Goal: Find contact information: Find contact information

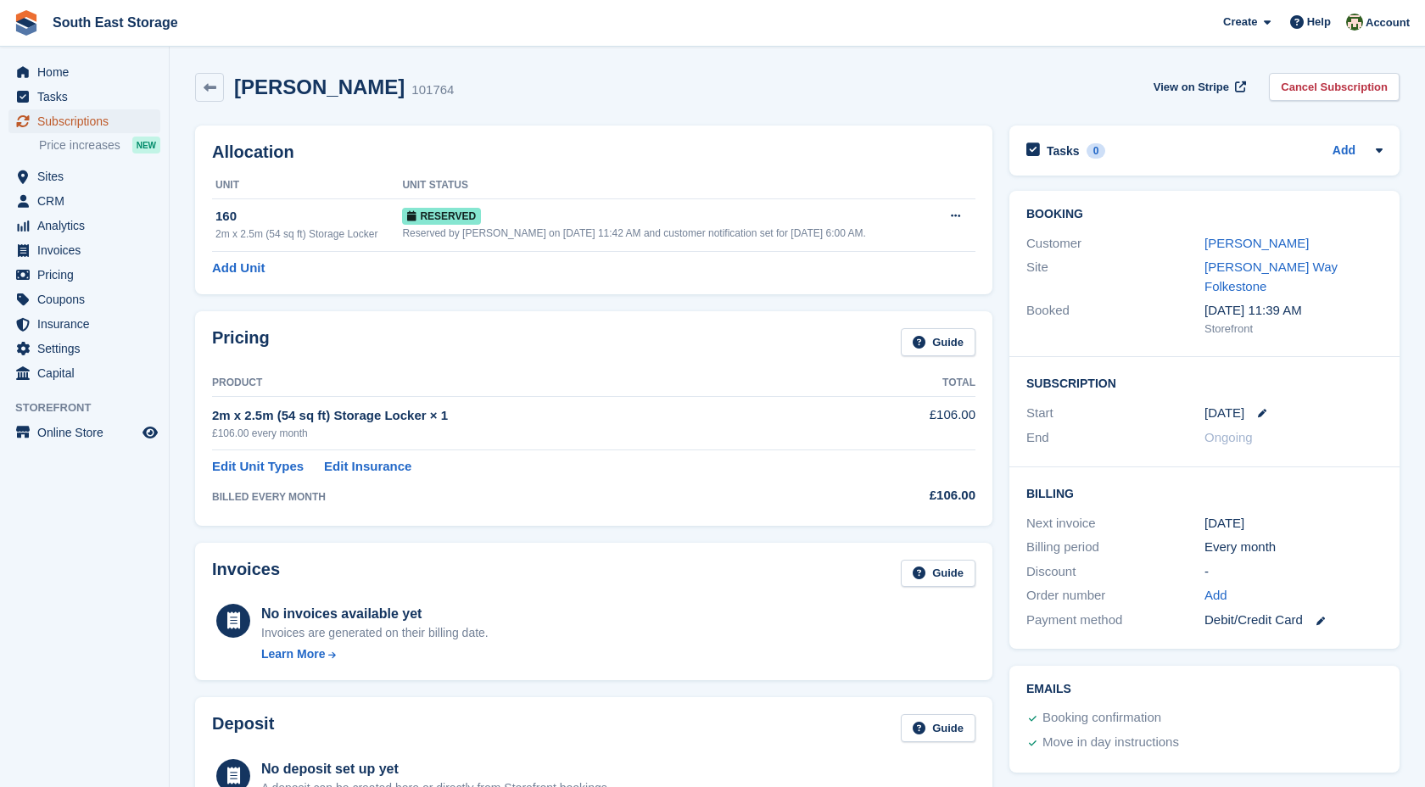
click at [85, 126] on span "Subscriptions" at bounding box center [88, 121] width 102 height 24
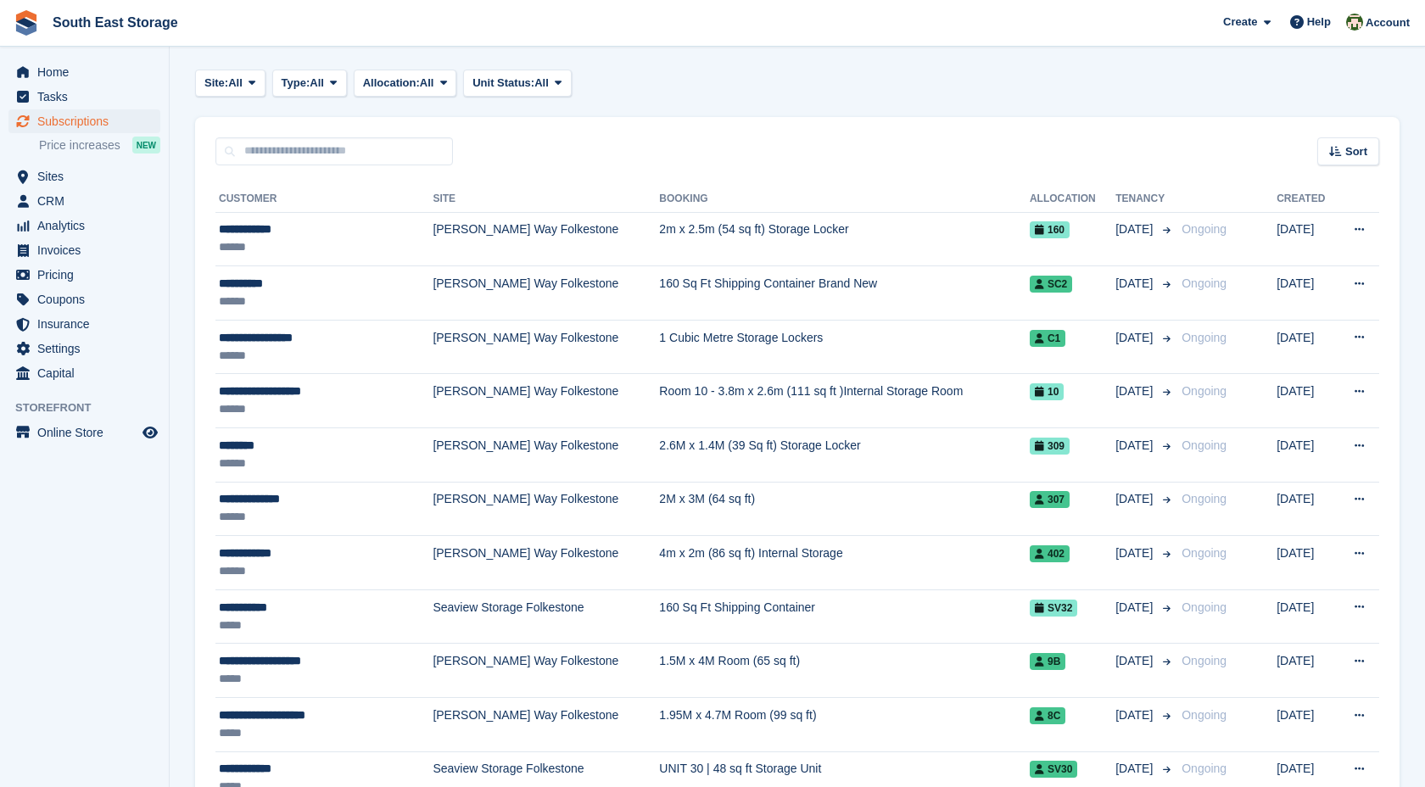
scroll to position [71, 0]
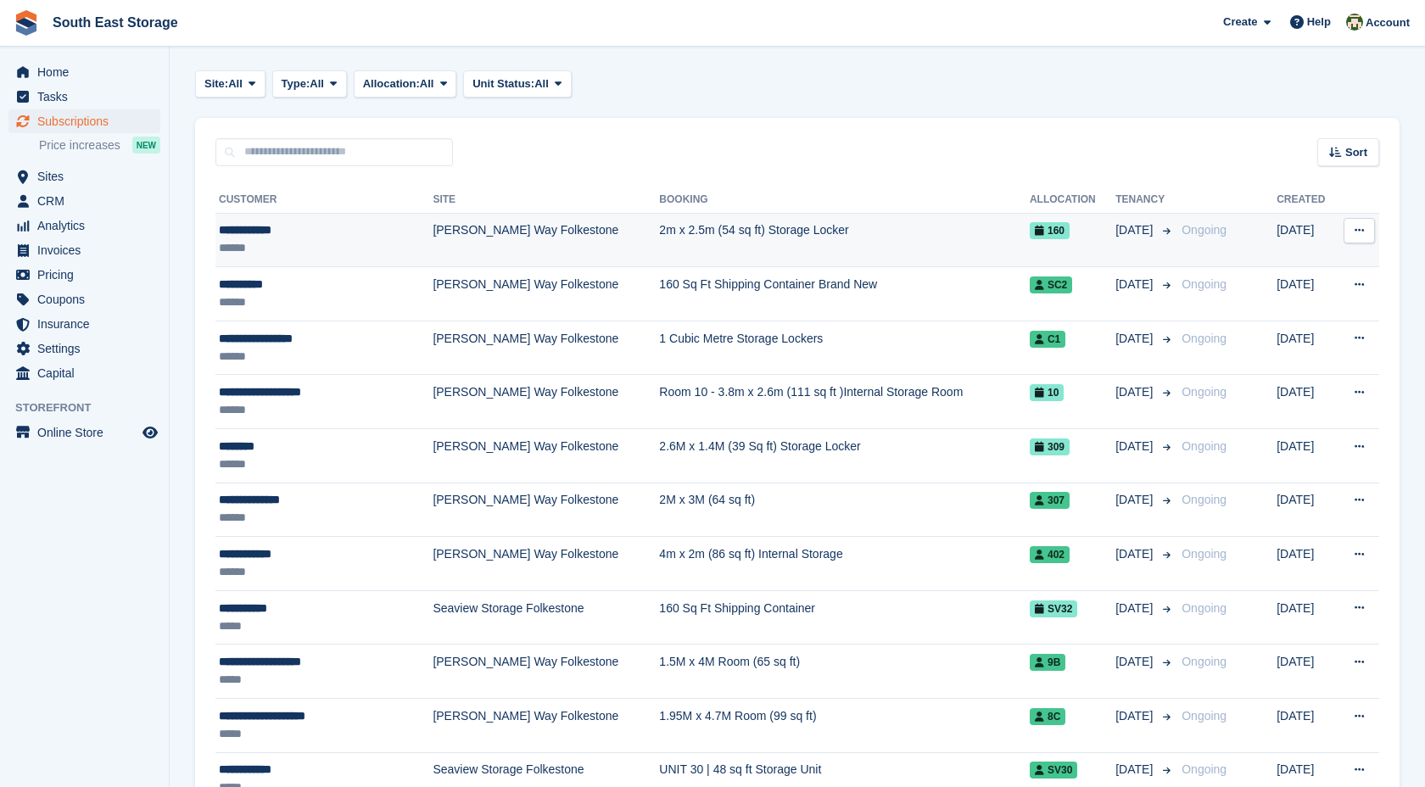
click at [453, 219] on td "[PERSON_NAME] Way Folkestone" at bounding box center [546, 240] width 227 height 54
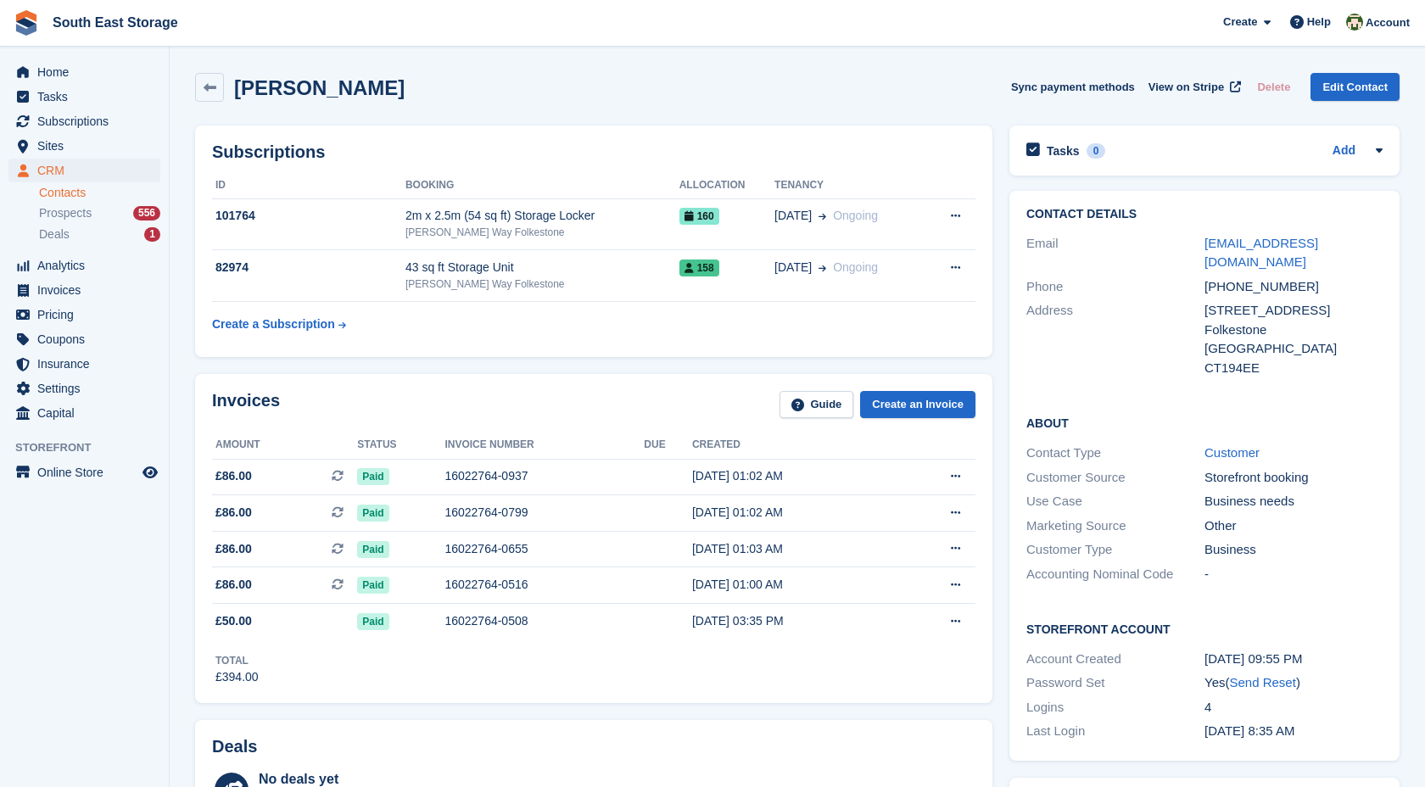
click at [95, 51] on aside "Home Tasks Subscriptions Subscriptions Subscriptions Price increases NEW Price …" at bounding box center [84, 398] width 169 height 702
click at [85, 90] on span "Tasks" at bounding box center [88, 97] width 102 height 24
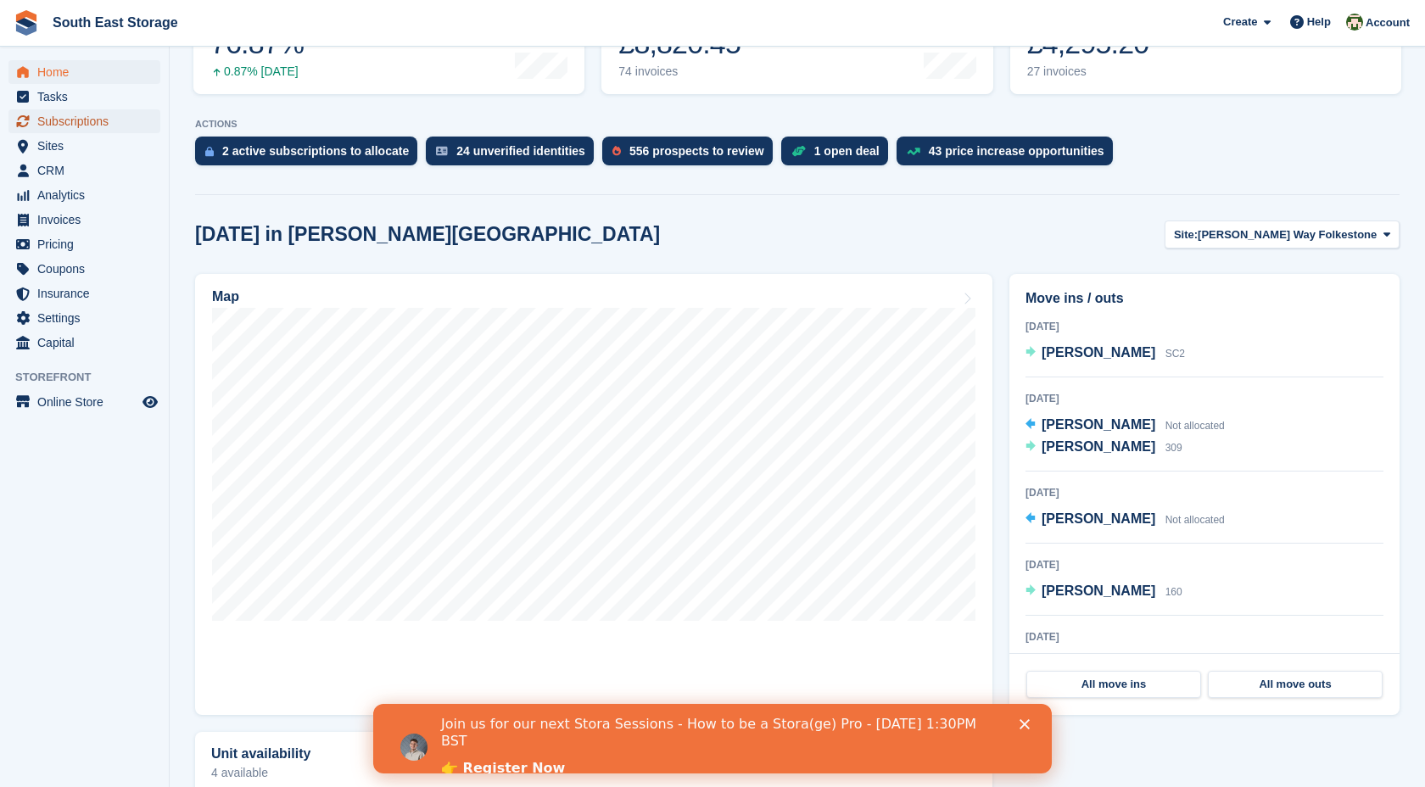
click at [56, 120] on span "Subscriptions" at bounding box center [88, 121] width 102 height 24
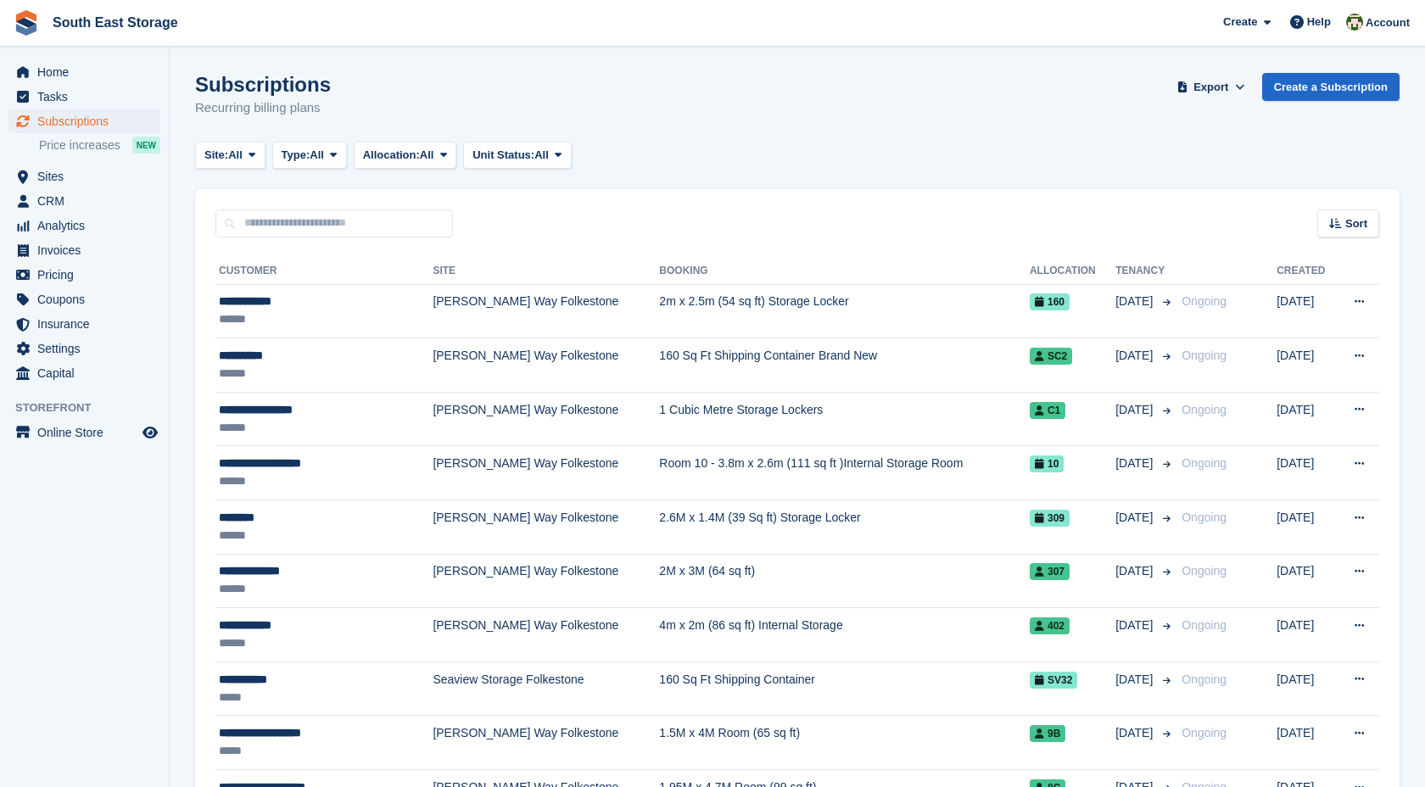
click at [495, 316] on td "[PERSON_NAME] Way Folkestone" at bounding box center [546, 311] width 227 height 54
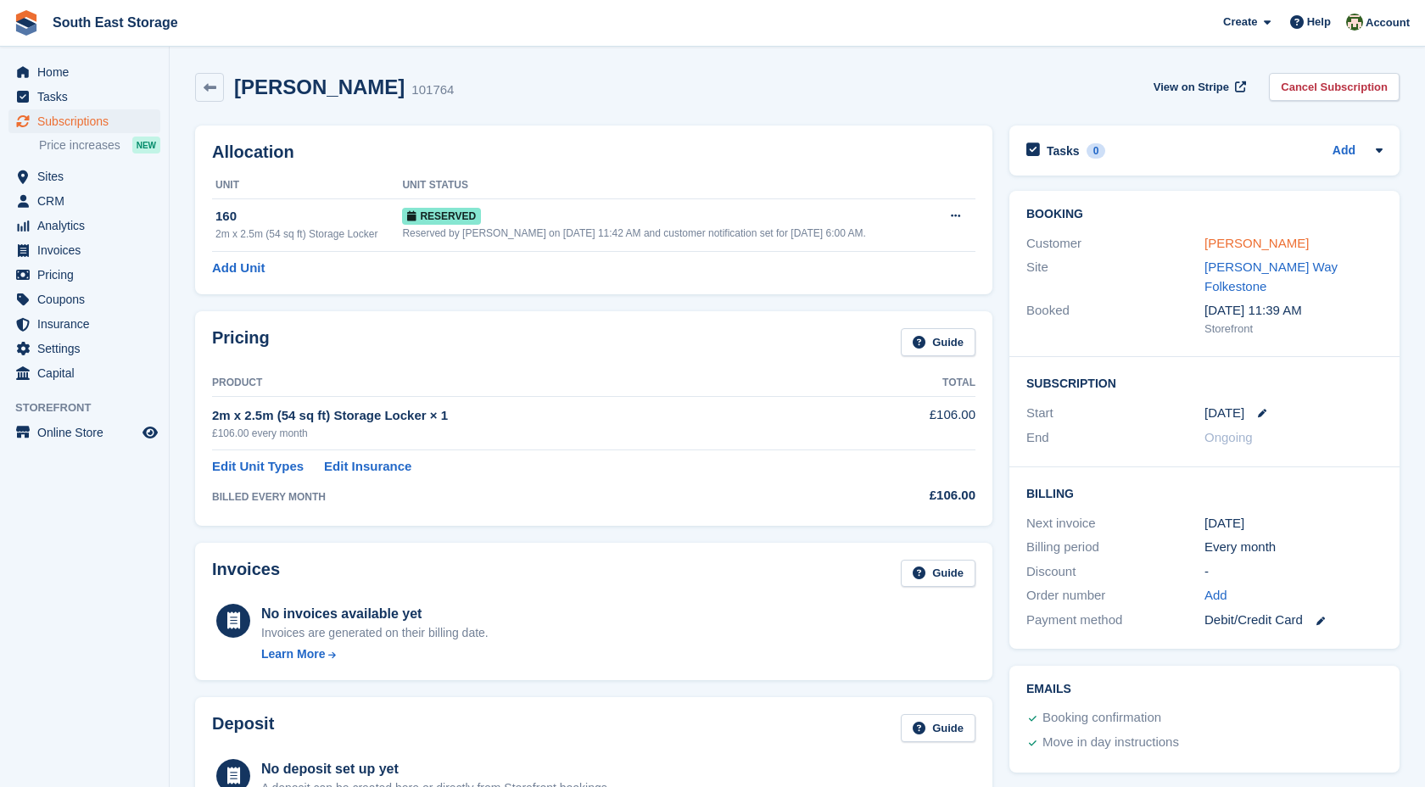
click at [1253, 248] on link "[PERSON_NAME]" at bounding box center [1257, 243] width 104 height 14
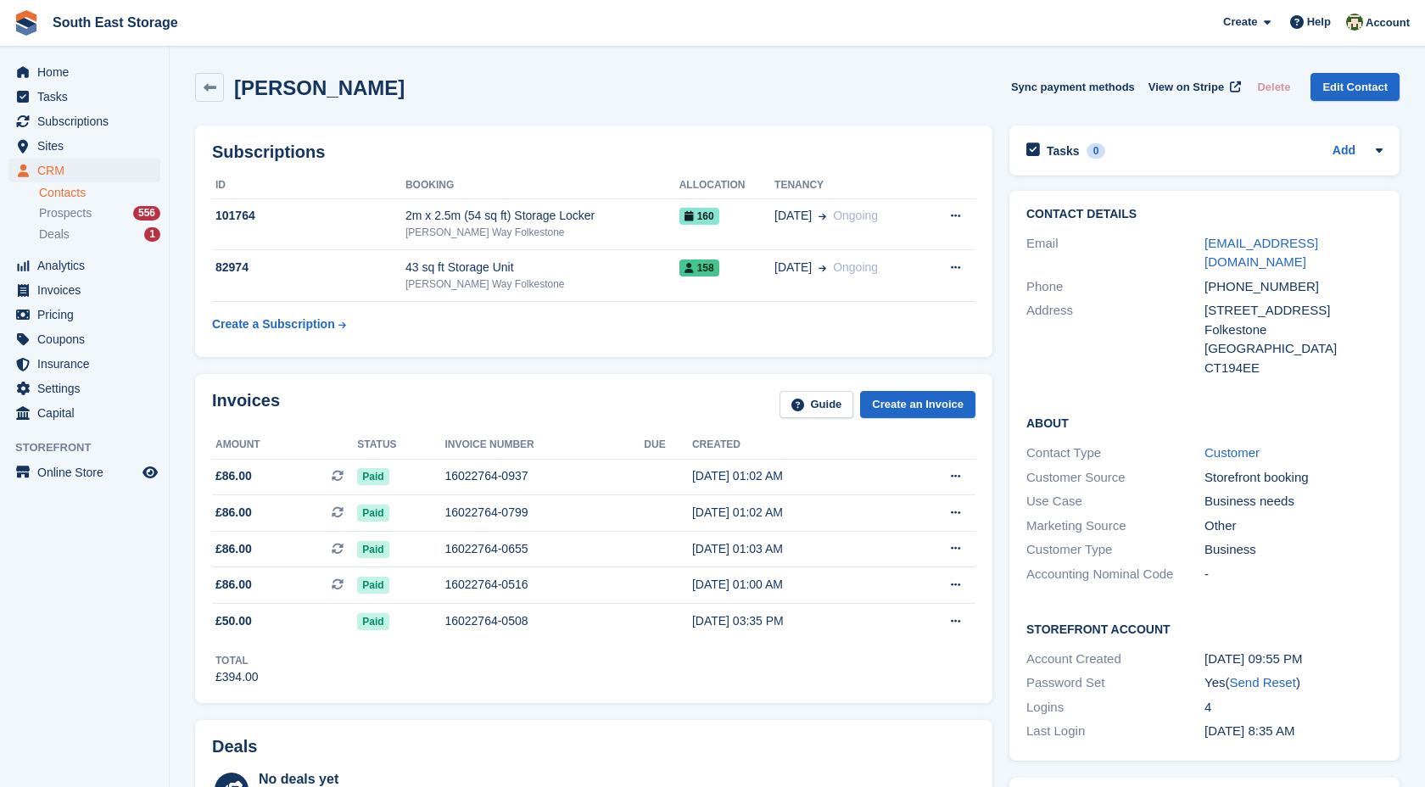
click at [1261, 285] on div "[PHONE_NUMBER]" at bounding box center [1294, 287] width 178 height 20
drag, startPoint x: 1228, startPoint y: 287, endPoint x: 1379, endPoint y: 288, distance: 151.9
click at [1379, 288] on div "[PHONE_NUMBER]" at bounding box center [1294, 287] width 178 height 20
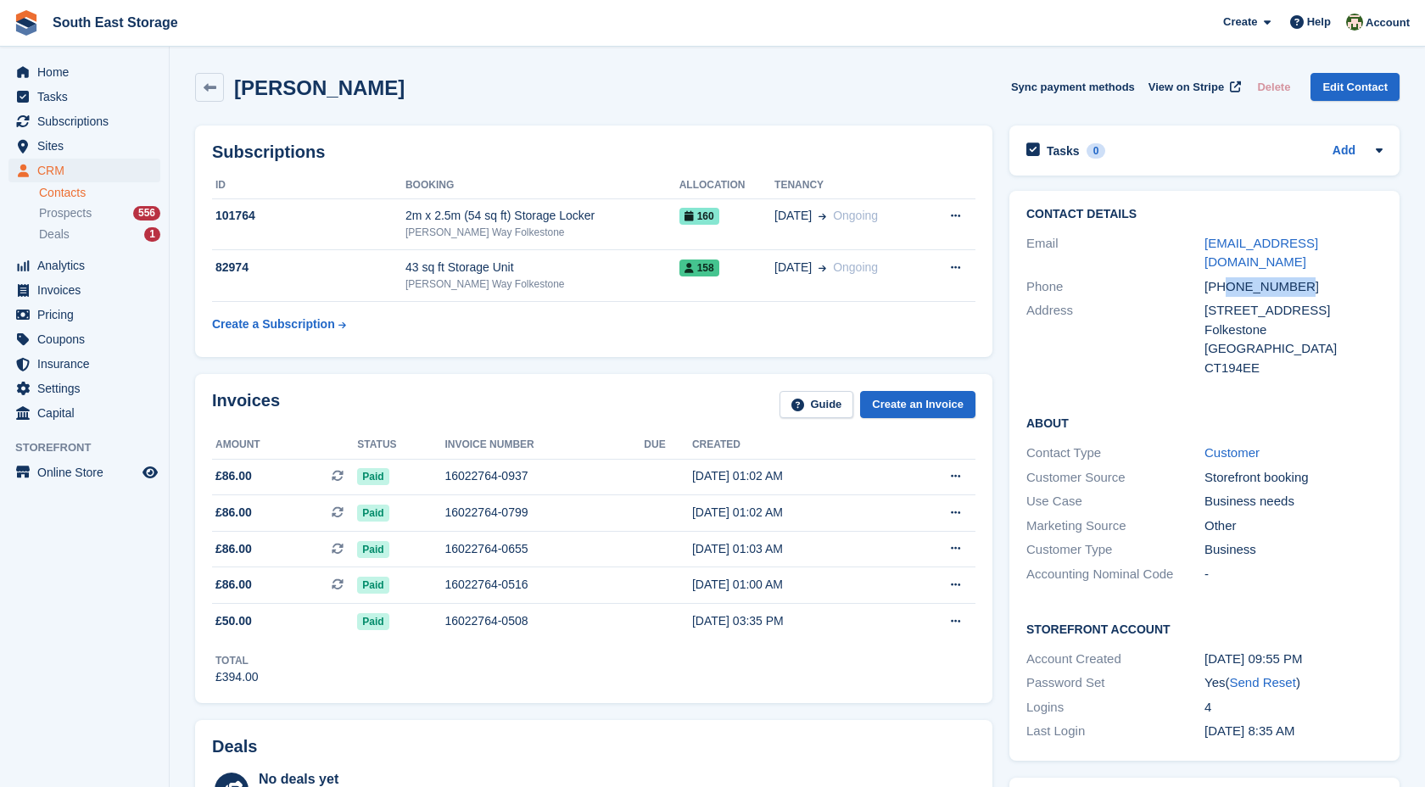
copy div "7731535067"
